Goal: Find specific page/section: Find specific page/section

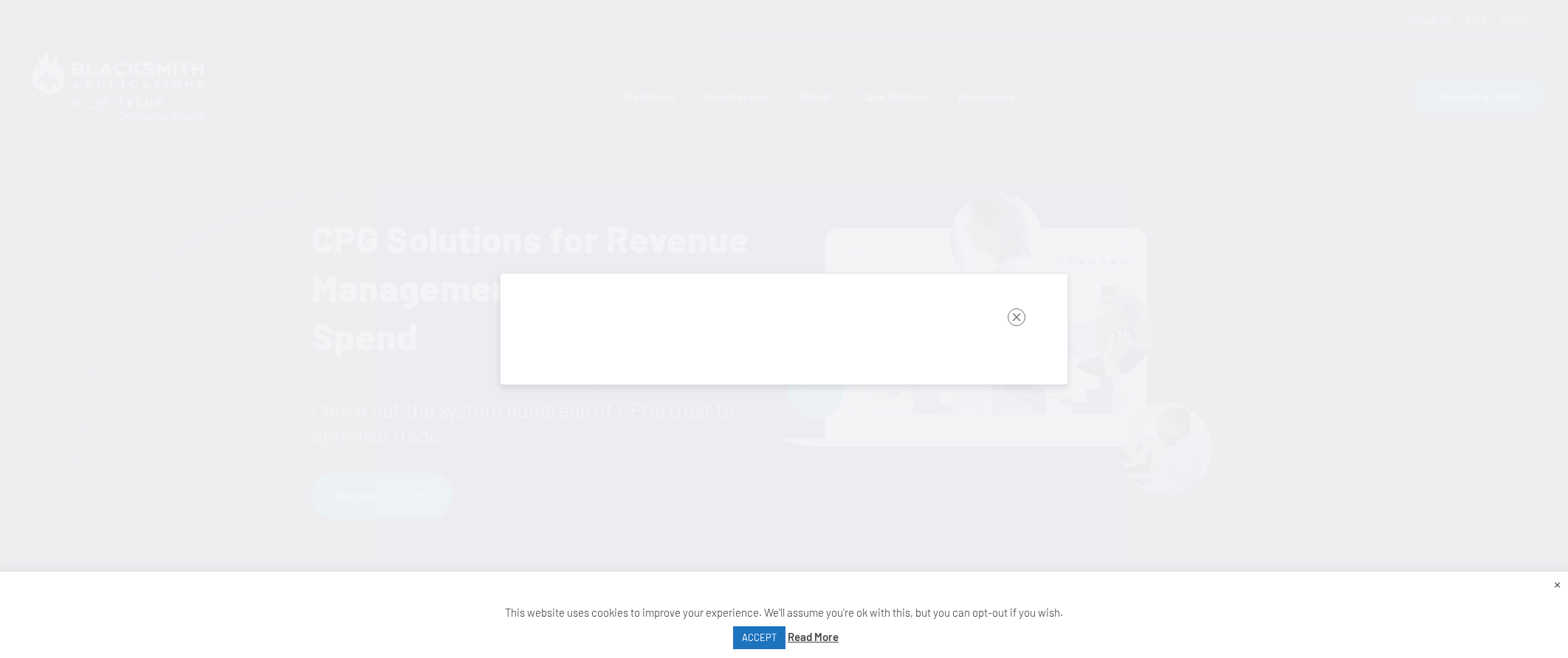
click at [1015, 318] on rect "button" at bounding box center [1017, 318] width 18 height 18
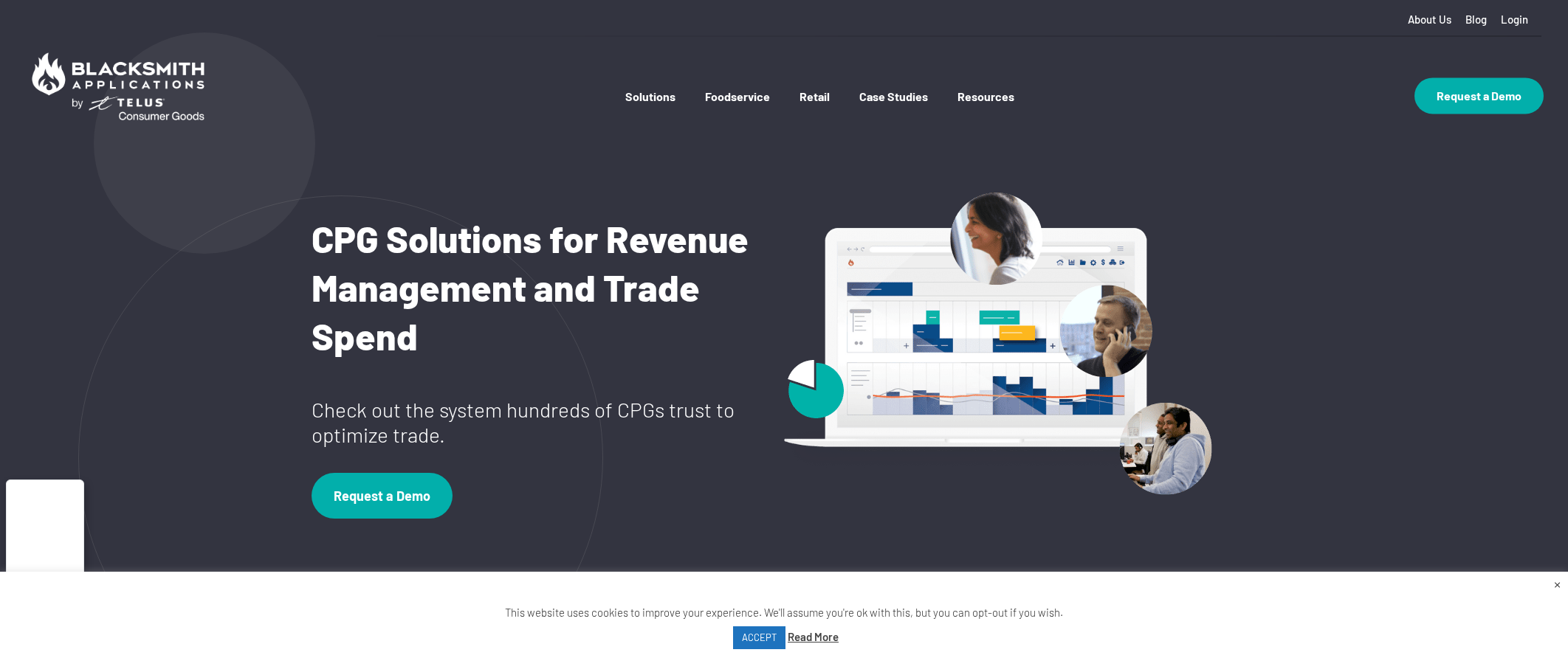
click at [752, 95] on link "Foodservice" at bounding box center [737, 111] width 65 height 43
click at [752, 99] on link "Foodservice" at bounding box center [737, 111] width 65 height 43
